Goal: Information Seeking & Learning: Learn about a topic

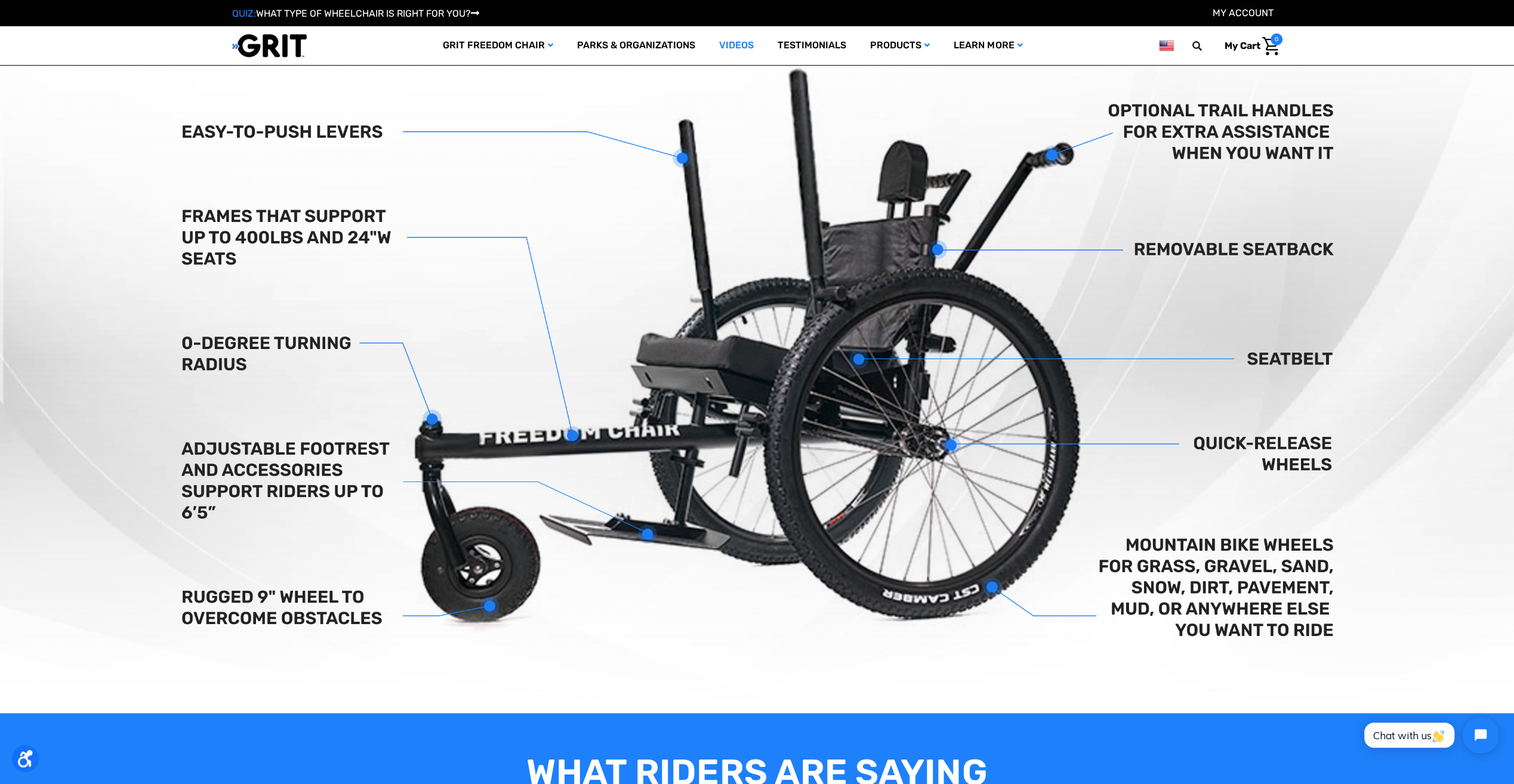
click at [736, 43] on link "Videos" at bounding box center [736, 45] width 58 height 39
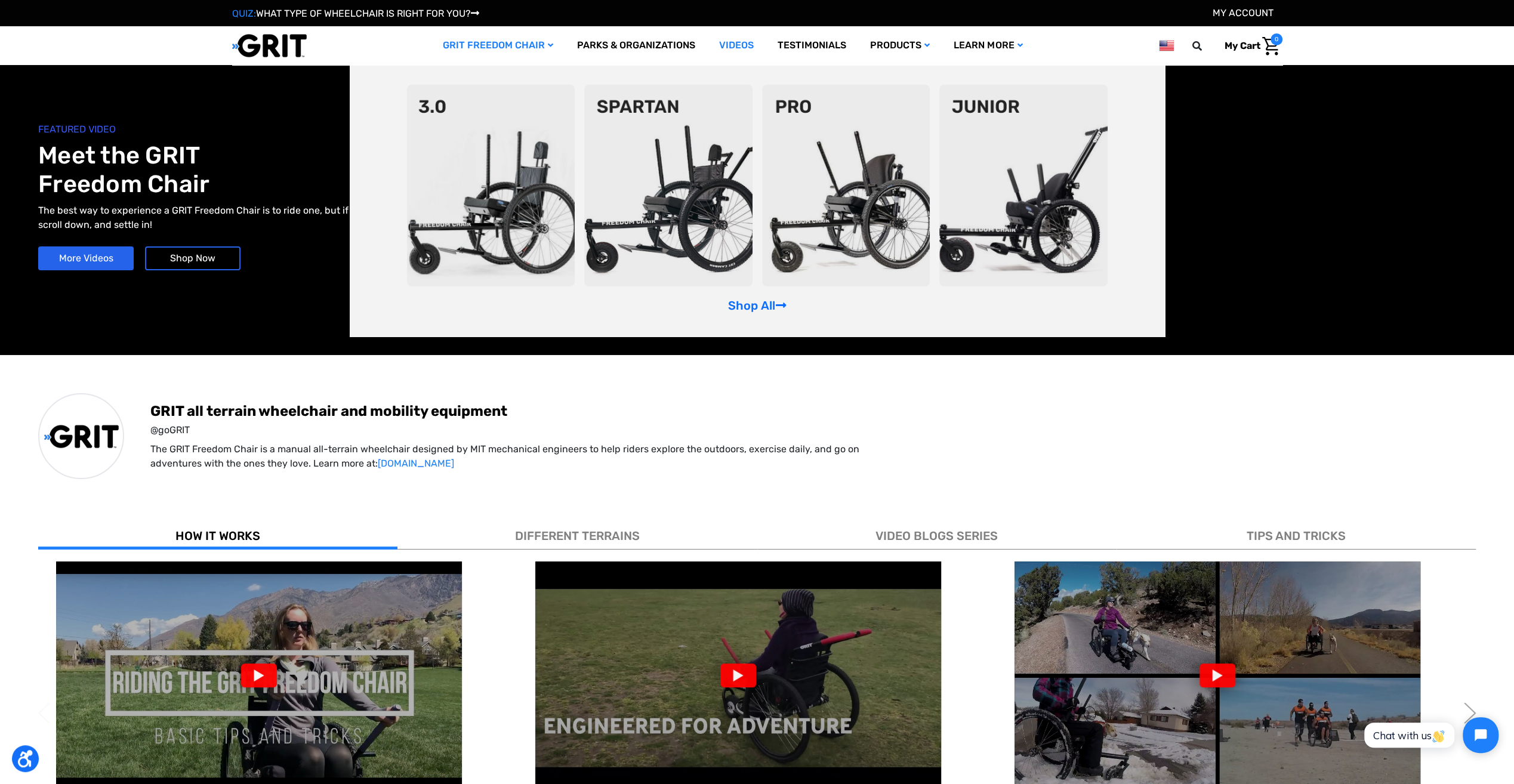
click at [488, 194] on img at bounding box center [491, 185] width 169 height 202
